Goal: Find specific page/section: Find specific page/section

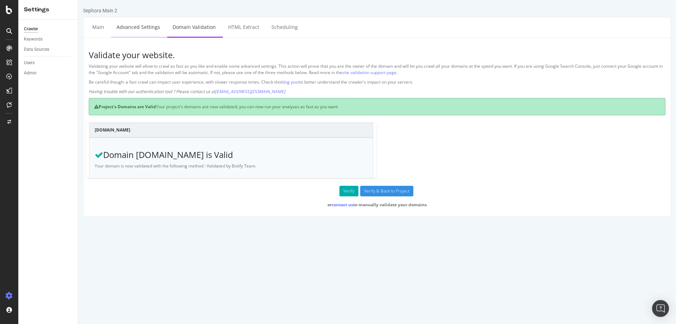
click at [156, 27] on link "Advanced Settings" at bounding box center [138, 26] width 54 height 19
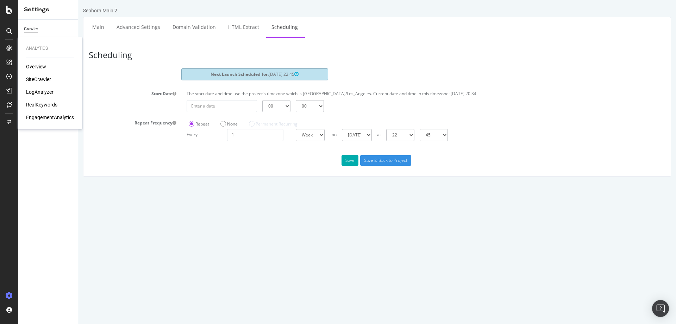
click at [44, 66] on div "Overview" at bounding box center [36, 66] width 20 height 7
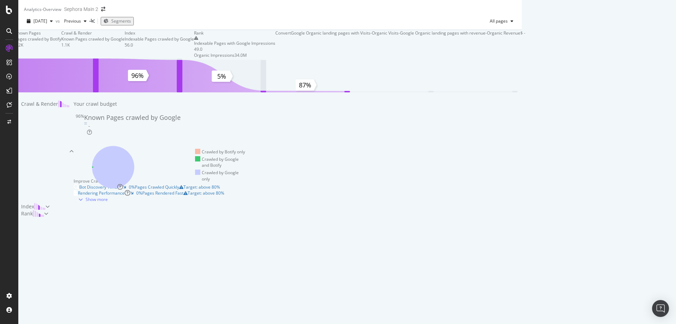
scroll to position [185, 0]
